Goal: Browse casually

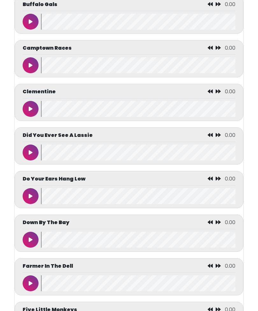
scroll to position [806, 0]
click at [33, 159] on button at bounding box center [31, 153] width 16 height 16
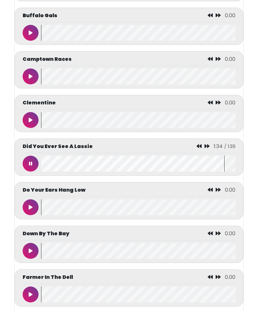
scroll to position [793, 0]
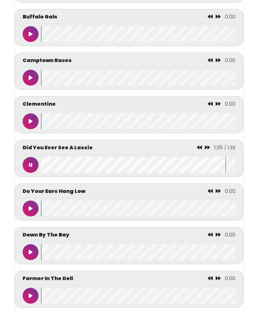
click at [29, 171] on button at bounding box center [31, 165] width 16 height 16
click at [31, 167] on icon at bounding box center [31, 164] width 4 height 5
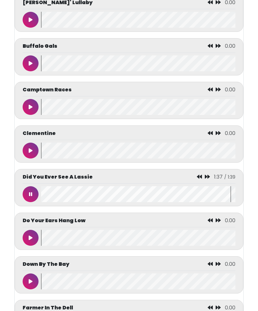
scroll to position [764, 0]
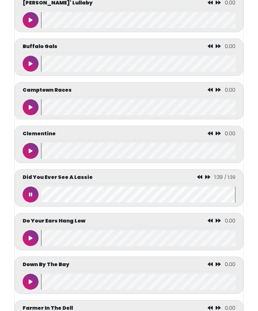
click at [23, 201] on button at bounding box center [31, 195] width 16 height 16
click at [29, 197] on icon at bounding box center [30, 194] width 3 height 5
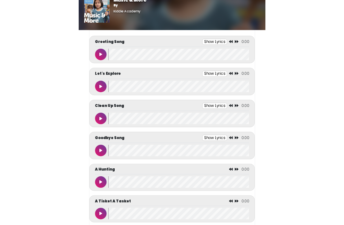
scroll to position [0, 0]
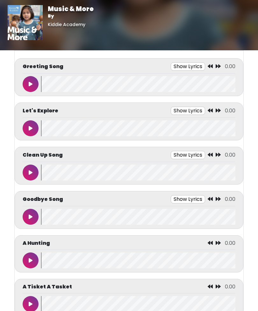
click at [30, 82] on icon at bounding box center [31, 84] width 4 height 5
click at [32, 85] on button at bounding box center [31, 84] width 16 height 16
click at [35, 86] on button at bounding box center [31, 84] width 16 height 16
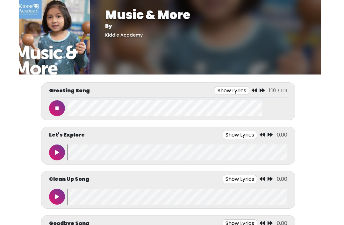
scroll to position [0, 4]
click at [60, 111] on button at bounding box center [57, 108] width 16 height 16
click at [64, 151] on button at bounding box center [57, 153] width 16 height 16
click at [57, 152] on icon at bounding box center [56, 152] width 3 height 5
